Goal: Information Seeking & Learning: Learn about a topic

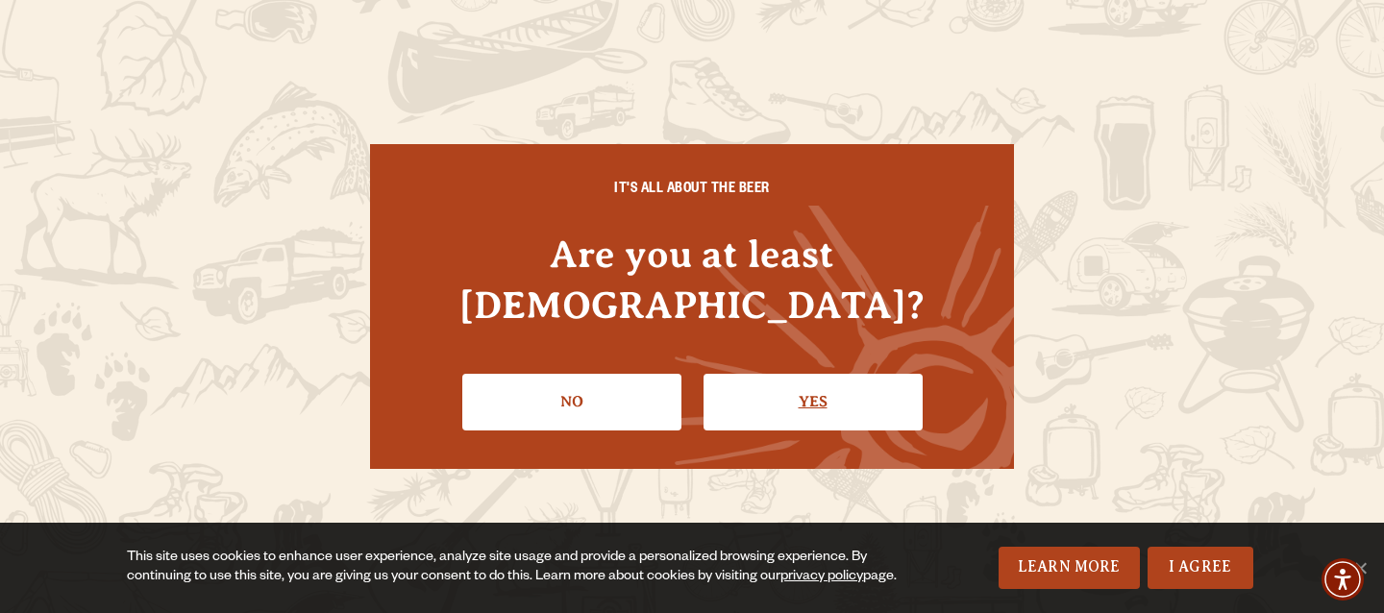
click at [786, 374] on link "Yes" at bounding box center [813, 402] width 219 height 56
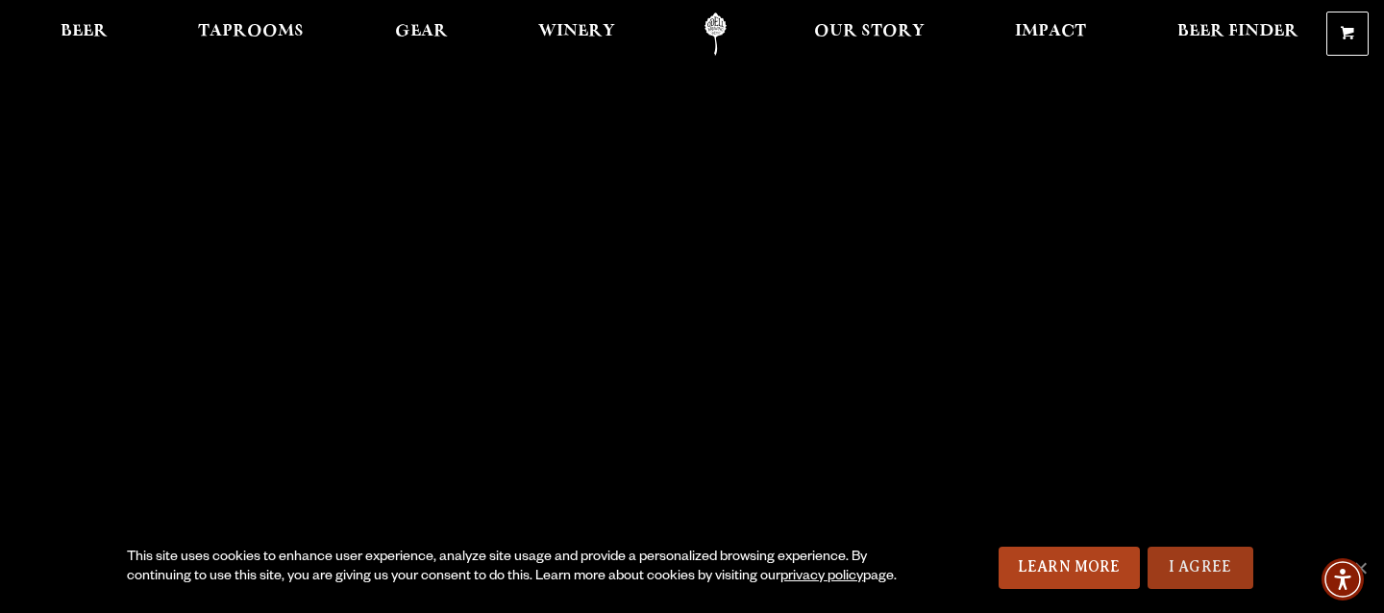
click at [1195, 557] on link "I Agree" at bounding box center [1201, 568] width 106 height 42
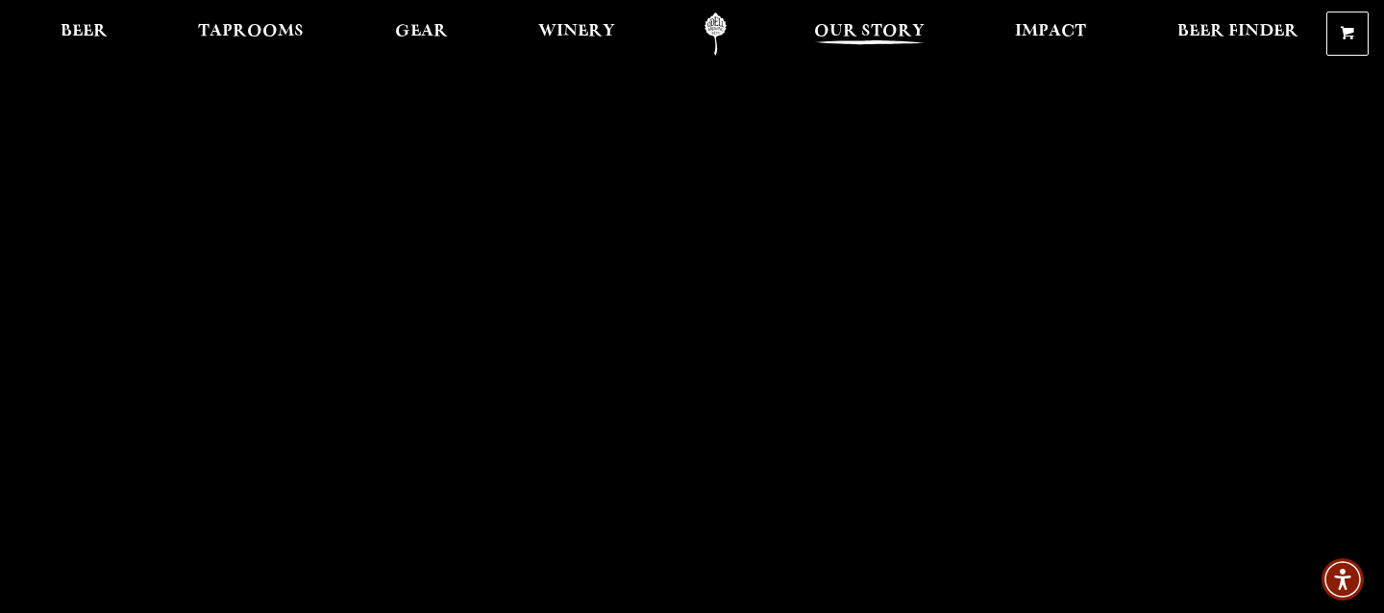
click at [869, 37] on span "Our Story" at bounding box center [869, 31] width 111 height 15
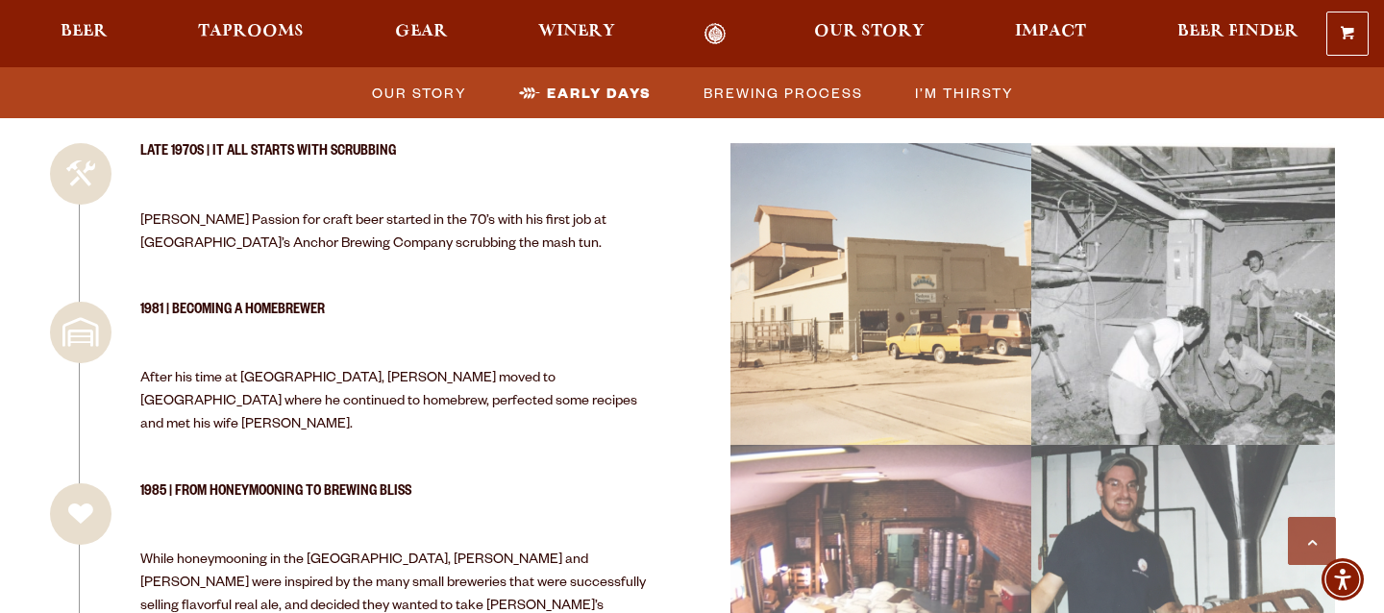
scroll to position [1890, 0]
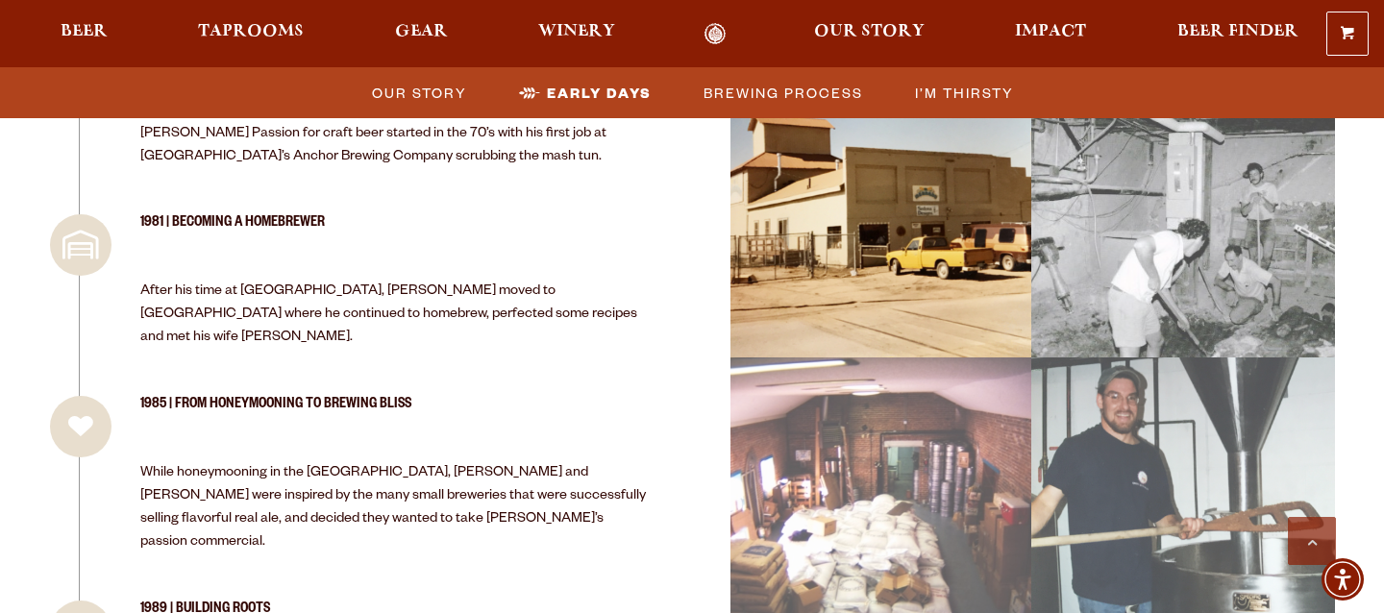
click at [894, 202] on div "image 0_22 Picture 1 (1)" at bounding box center [881, 208] width 319 height 320
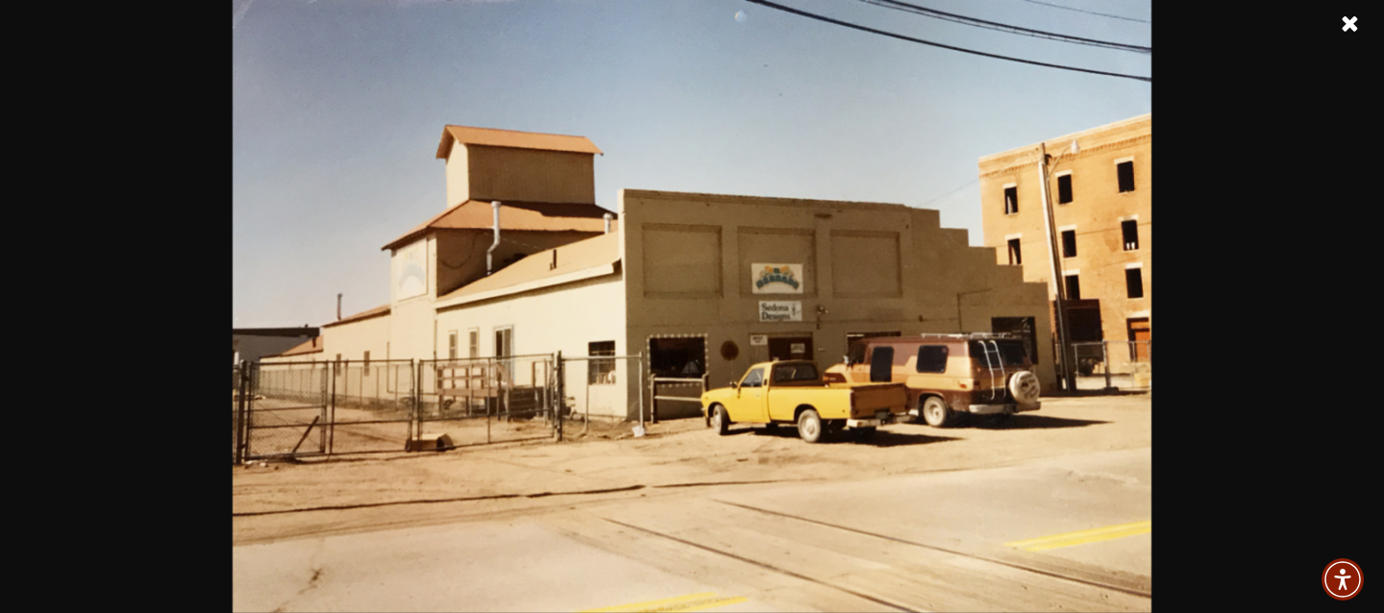
click at [1349, 19] on link at bounding box center [1350, 24] width 48 height 48
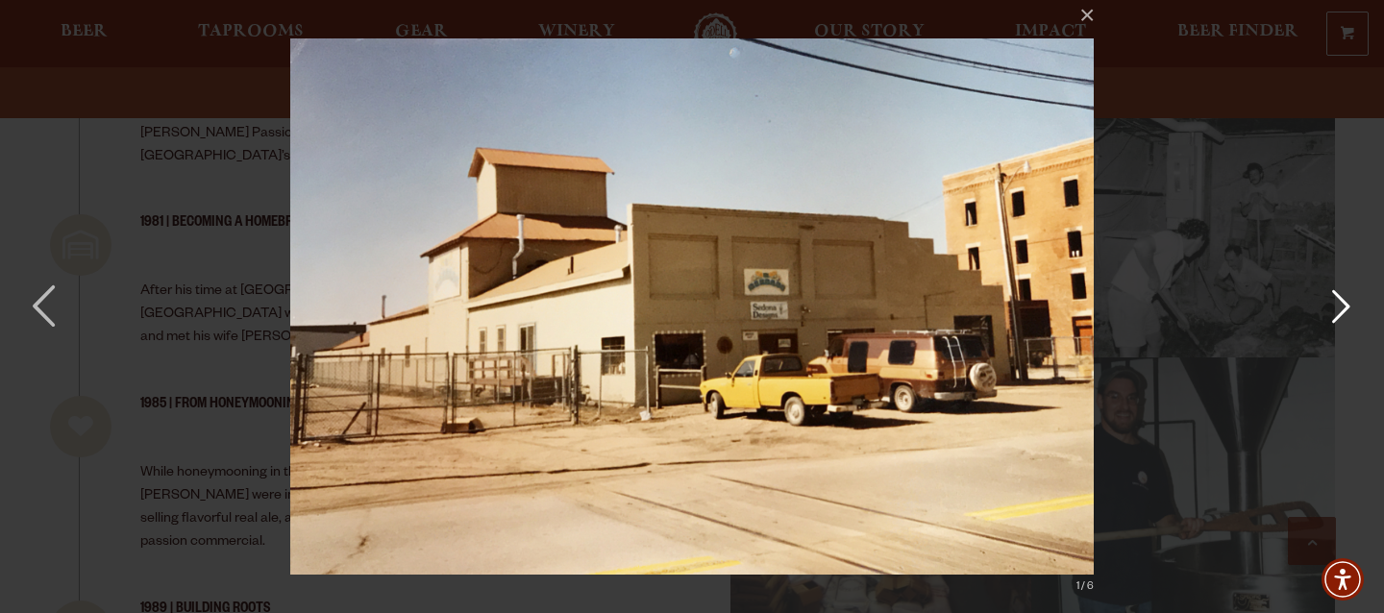
click at [1349, 306] on button "button" at bounding box center [1341, 307] width 87 height 106
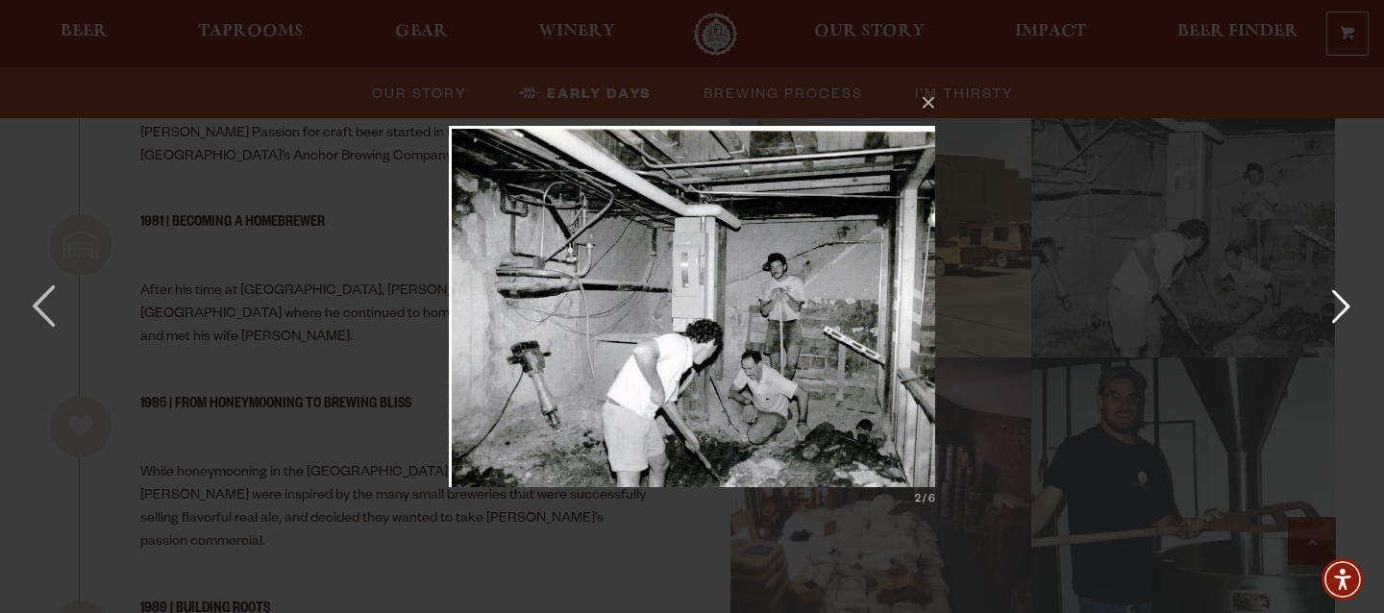
click at [1349, 306] on button "button" at bounding box center [1341, 307] width 87 height 106
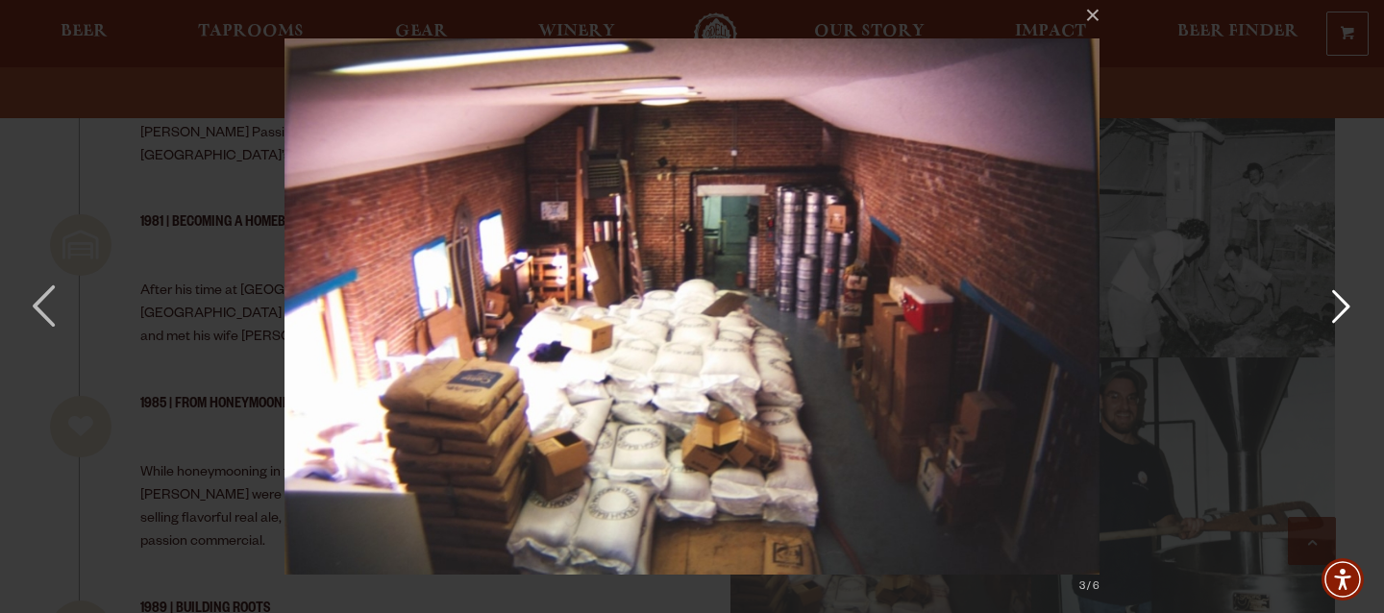
click at [1349, 306] on button "button" at bounding box center [1341, 307] width 87 height 106
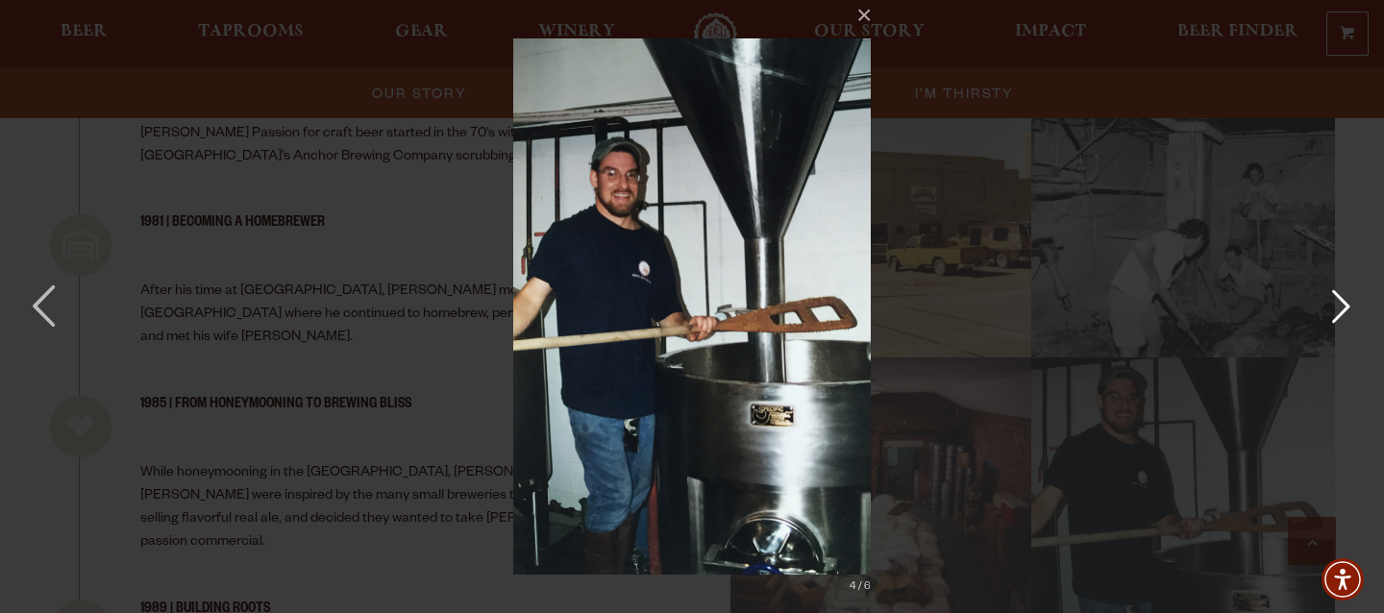
click at [1349, 306] on button "button" at bounding box center [1341, 307] width 87 height 106
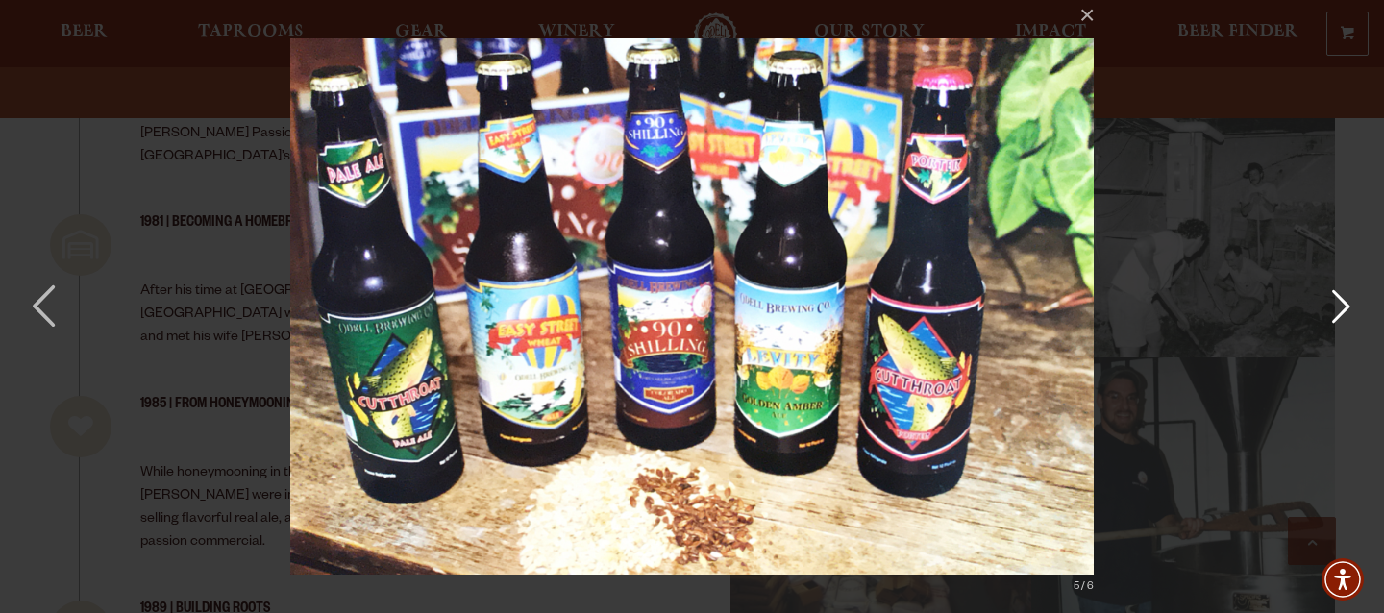
click at [1349, 306] on button "button" at bounding box center [1341, 307] width 87 height 106
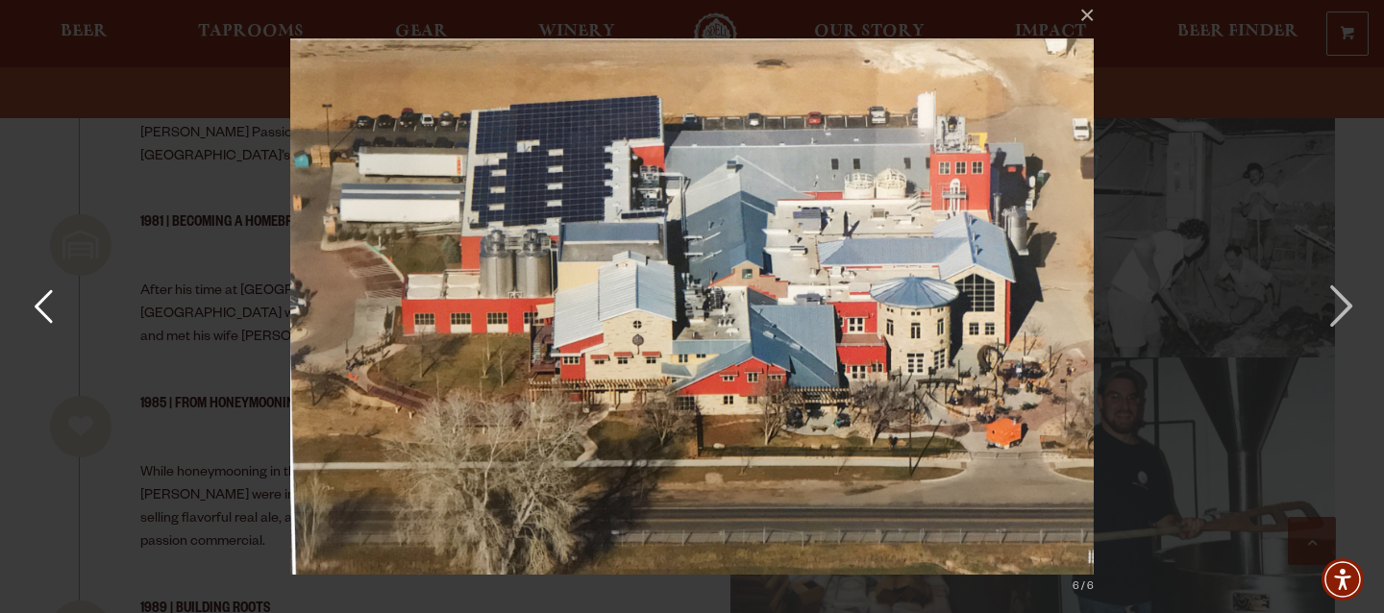
click at [50, 309] on button "button" at bounding box center [43, 307] width 87 height 106
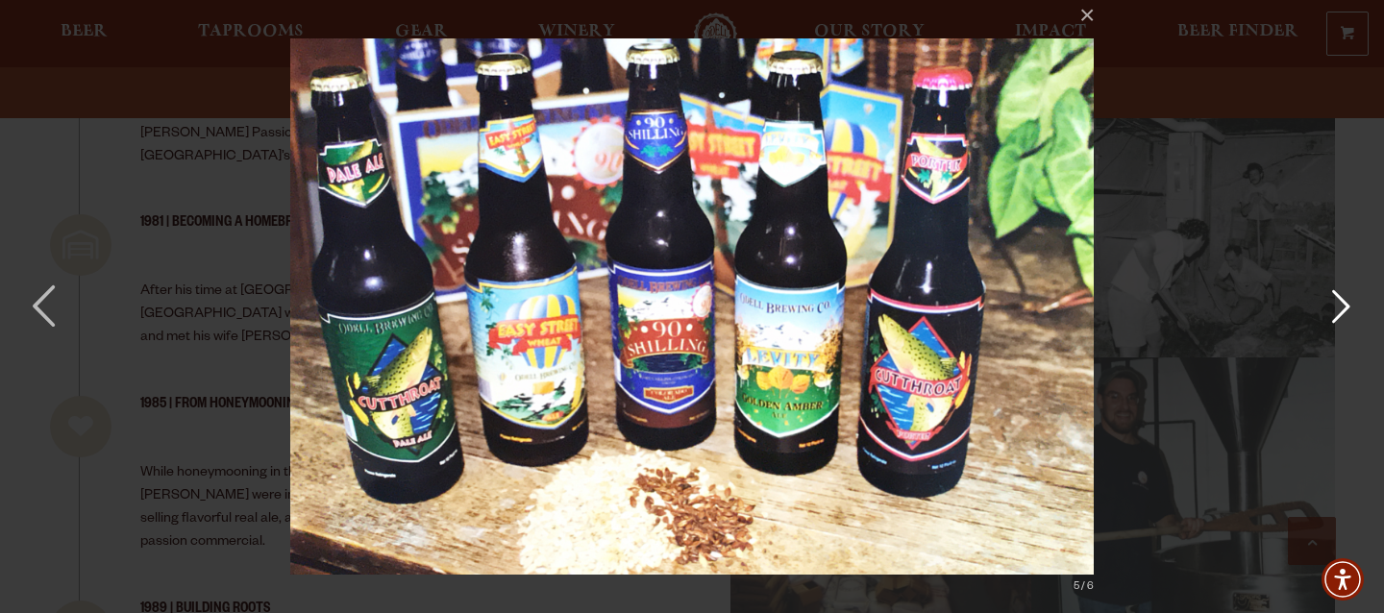
click at [1339, 306] on button "button" at bounding box center [1341, 307] width 87 height 106
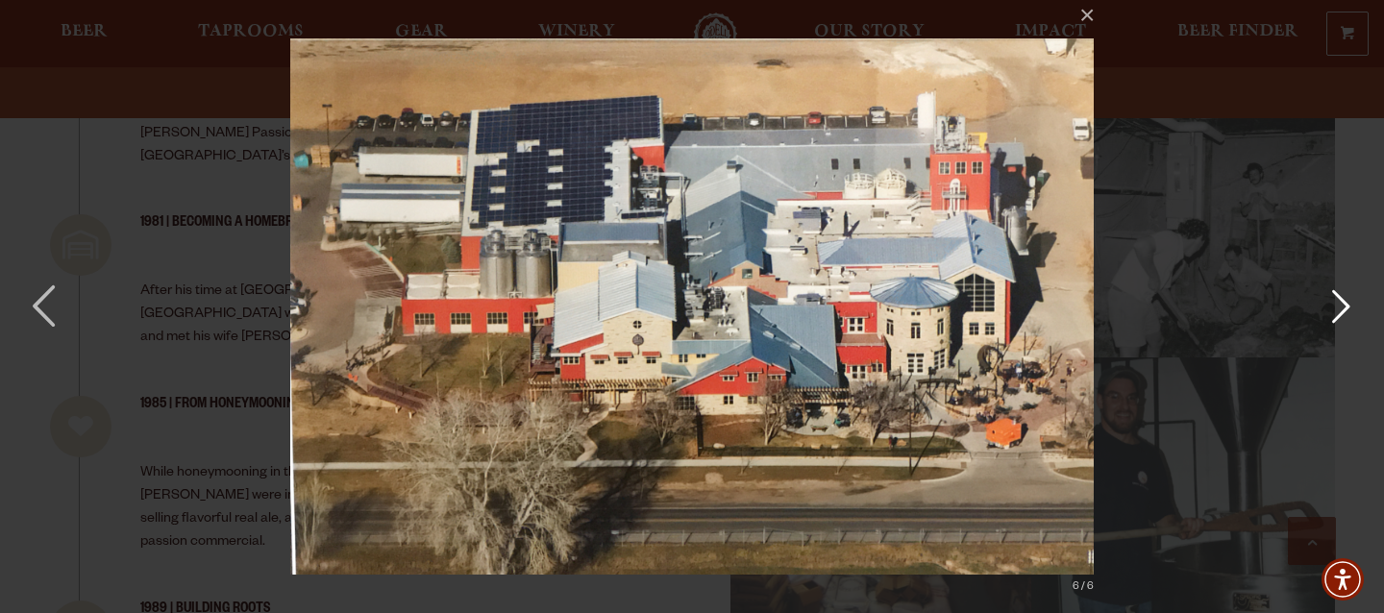
click at [1339, 306] on button "button" at bounding box center [1341, 307] width 87 height 106
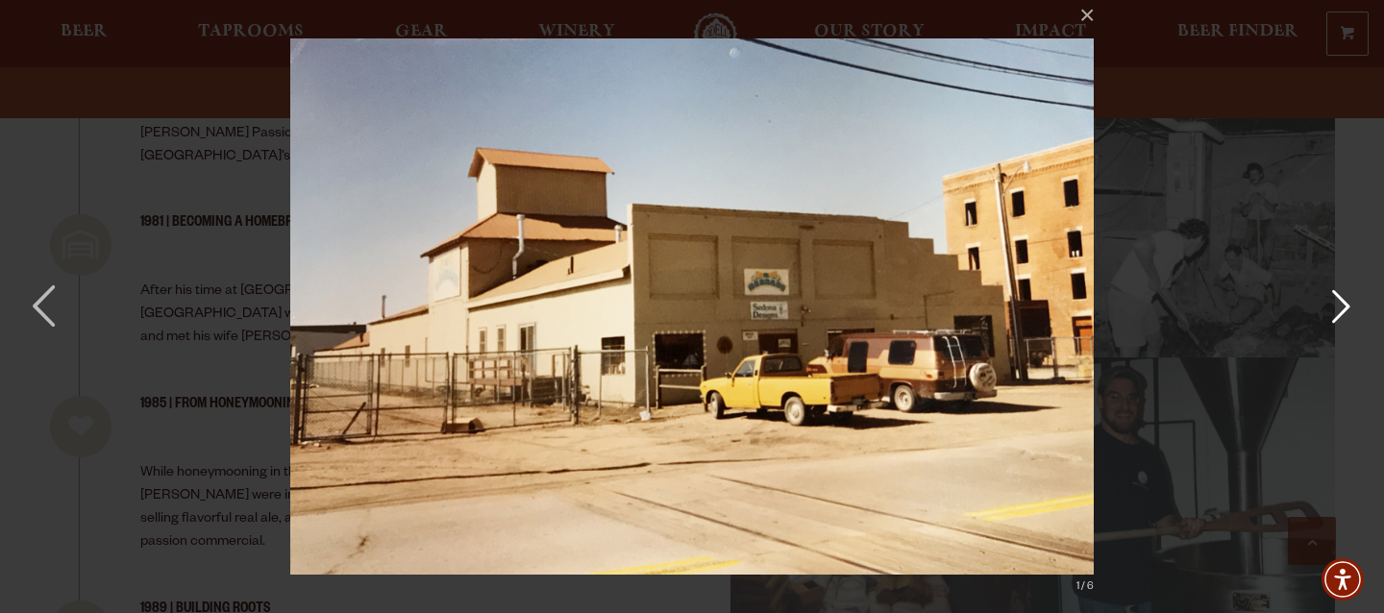
click at [1339, 306] on button "button" at bounding box center [1341, 307] width 87 height 106
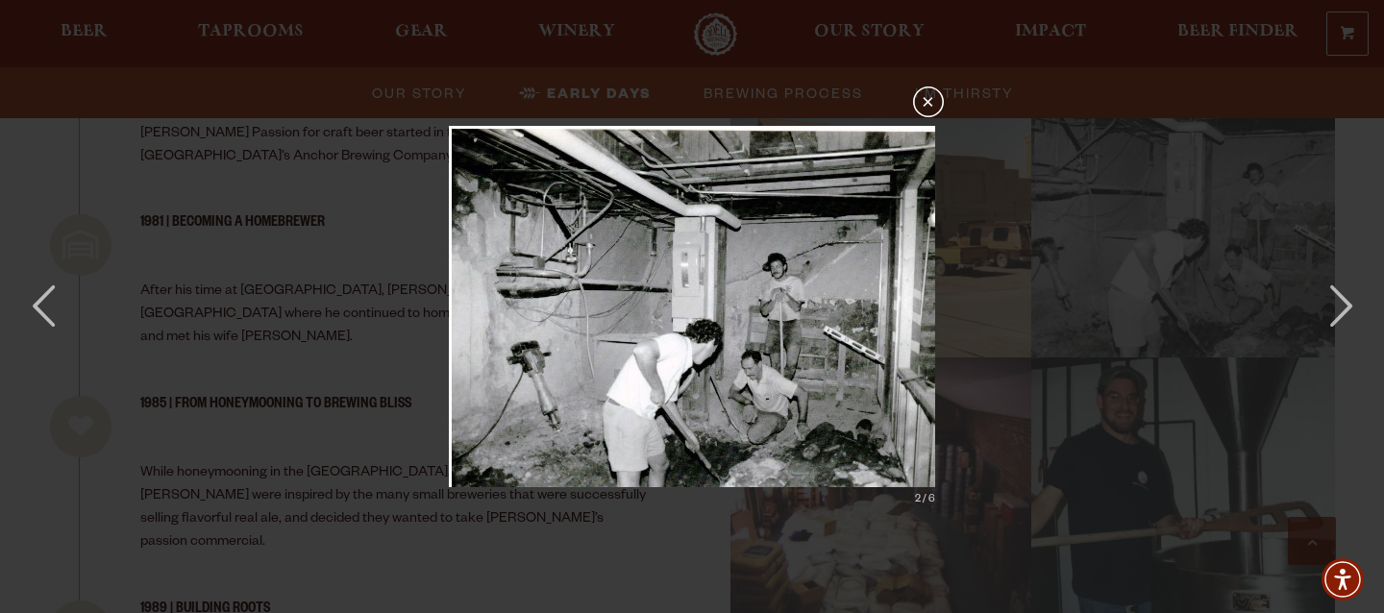
click at [927, 104] on button "×" at bounding box center [928, 102] width 31 height 31
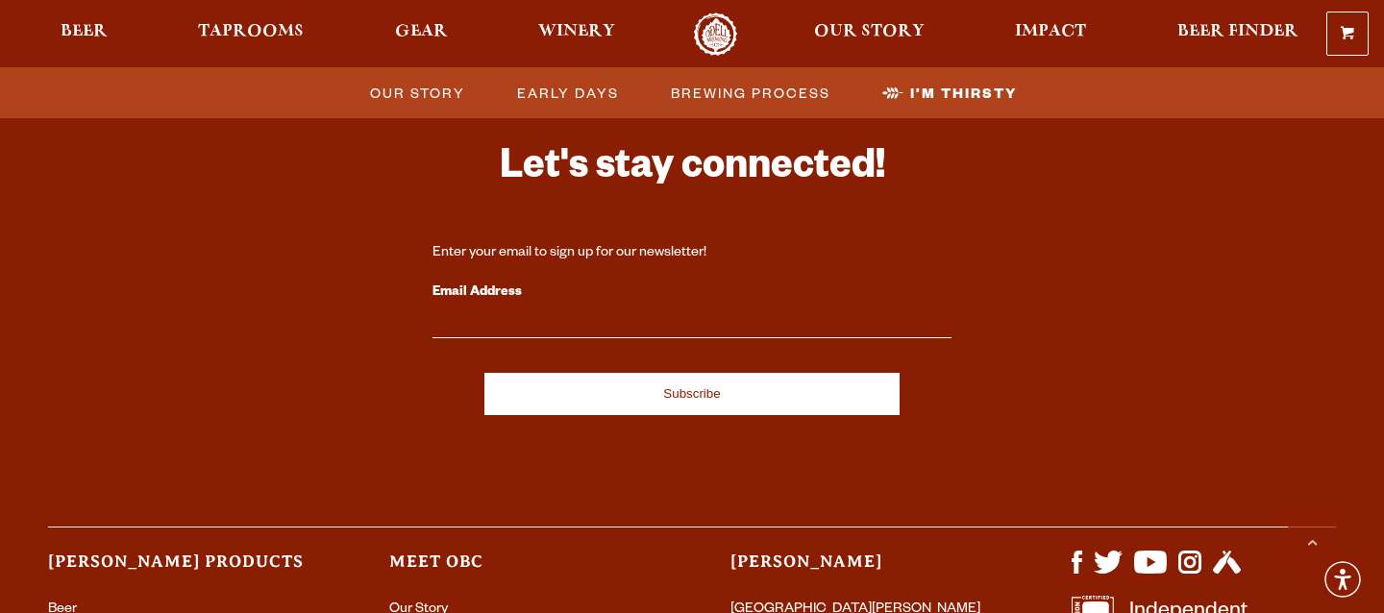
scroll to position [6671, 0]
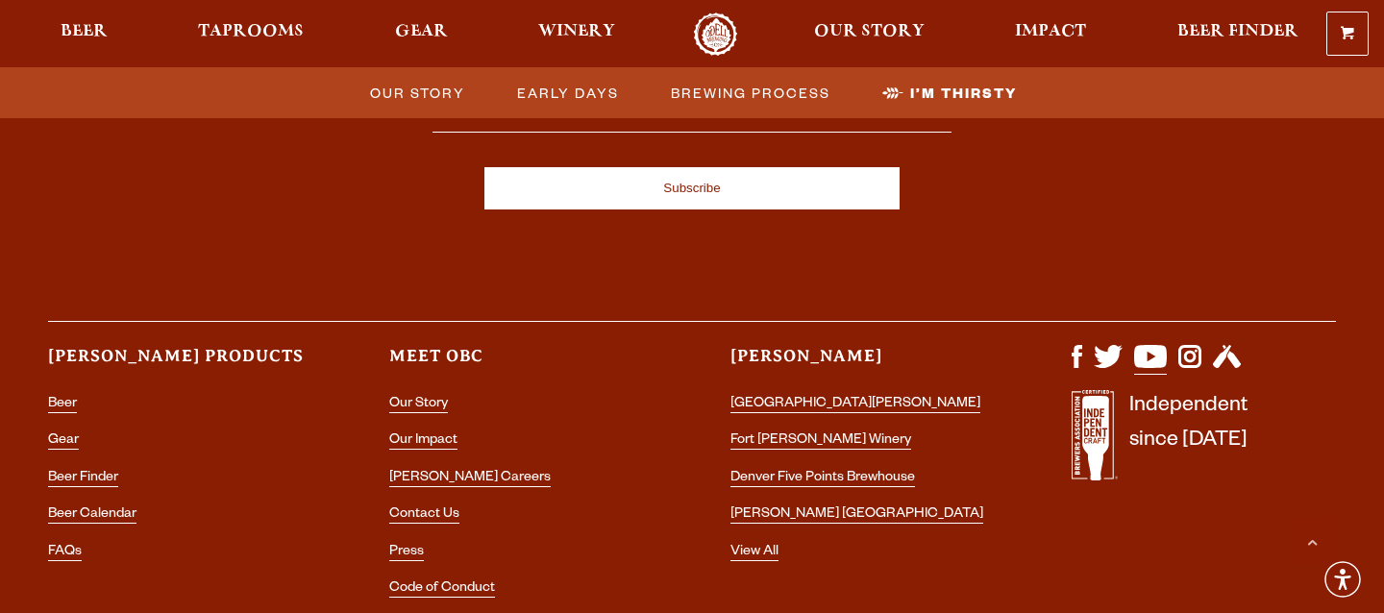
click at [1152, 345] on img "Visit us on YouTube" at bounding box center [1150, 356] width 33 height 23
